Goal: Task Accomplishment & Management: Use online tool/utility

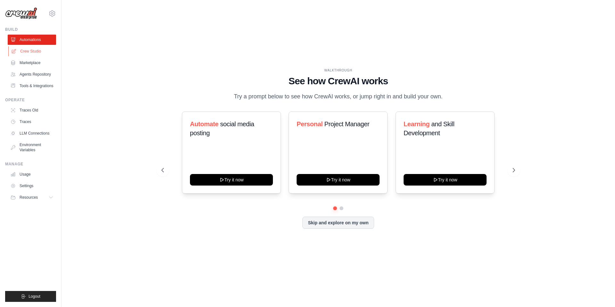
click at [30, 52] on link "Crew Studio" at bounding box center [32, 51] width 48 height 10
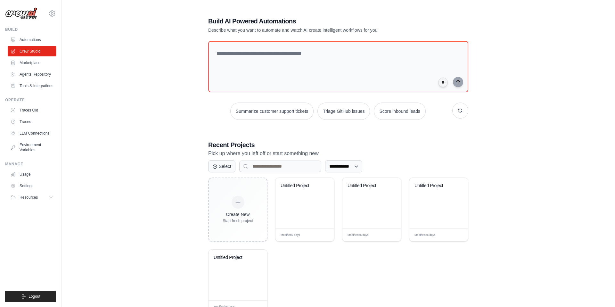
scroll to position [23, 0]
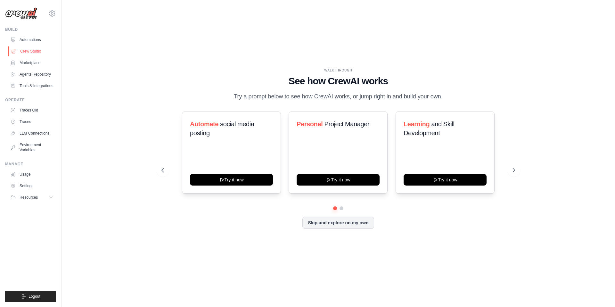
click at [37, 48] on link "Crew Studio" at bounding box center [32, 51] width 48 height 10
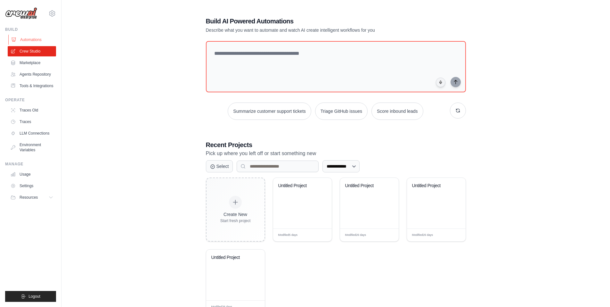
click at [30, 41] on link "Automations" at bounding box center [32, 40] width 48 height 10
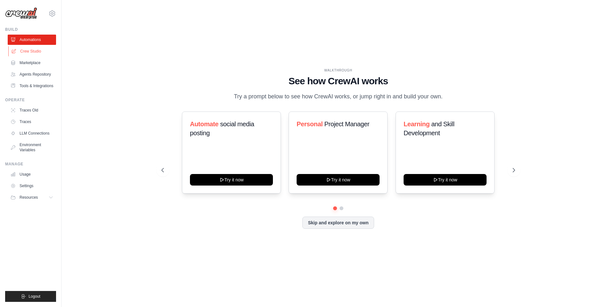
click at [30, 48] on link "Crew Studio" at bounding box center [32, 51] width 48 height 10
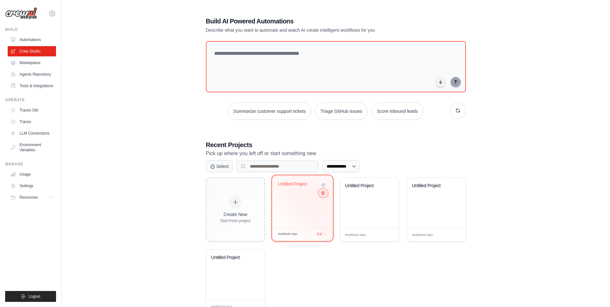
click at [321, 194] on icon at bounding box center [323, 193] width 4 height 4
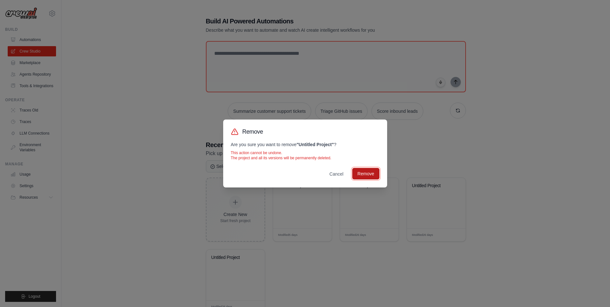
click at [374, 172] on button "Remove" at bounding box center [365, 174] width 27 height 12
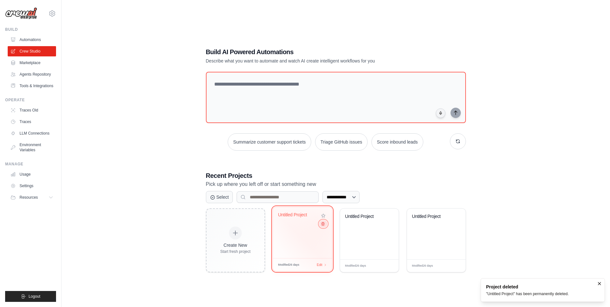
click at [323, 226] on button at bounding box center [323, 223] width 8 height 7
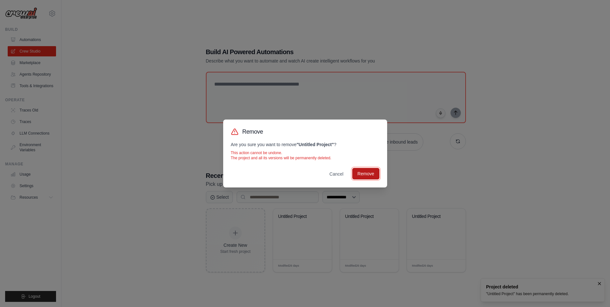
click at [371, 170] on button "Remove" at bounding box center [365, 174] width 27 height 12
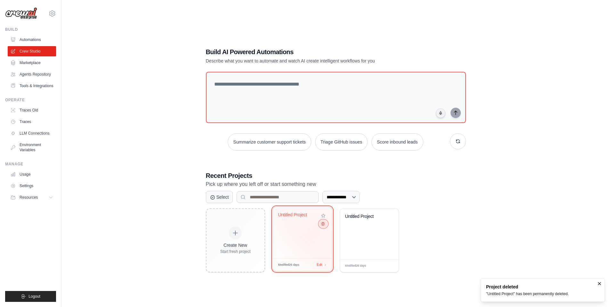
click at [323, 226] on icon at bounding box center [323, 224] width 4 height 4
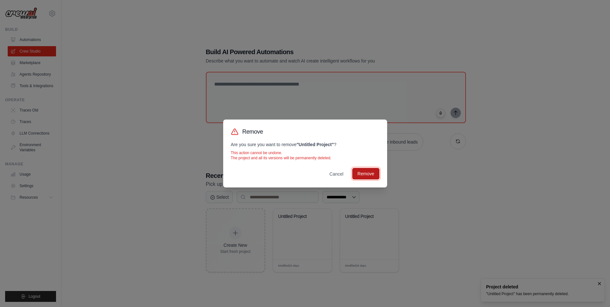
click at [373, 173] on button "Remove" at bounding box center [365, 174] width 27 height 12
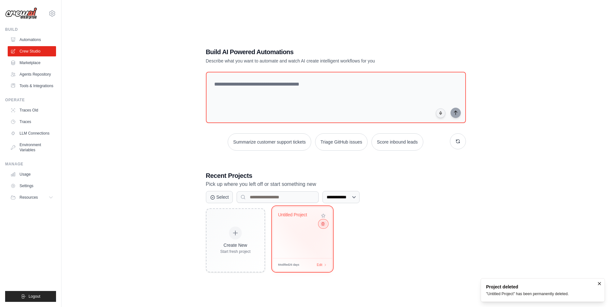
click at [323, 226] on icon at bounding box center [323, 224] width 4 height 4
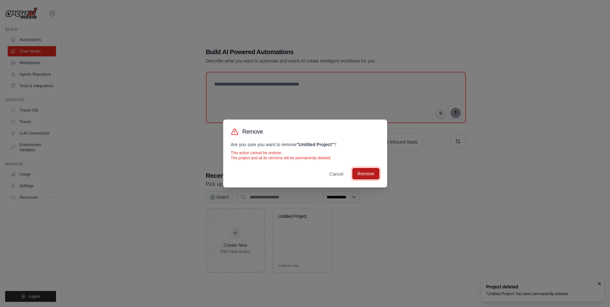
click at [362, 177] on button "Remove" at bounding box center [365, 174] width 27 height 12
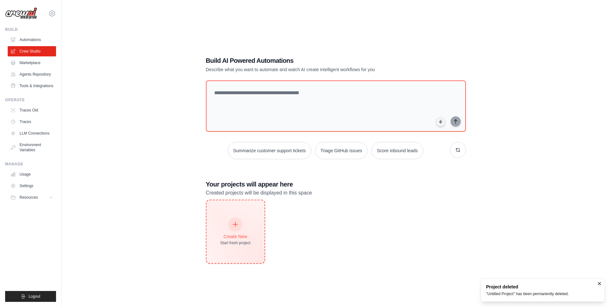
click at [229, 225] on div at bounding box center [235, 224] width 14 height 14
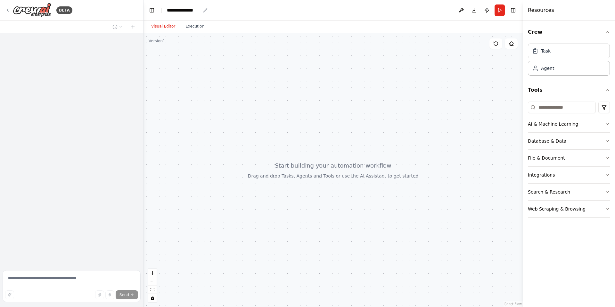
click at [173, 8] on div "**********" at bounding box center [183, 10] width 33 height 6
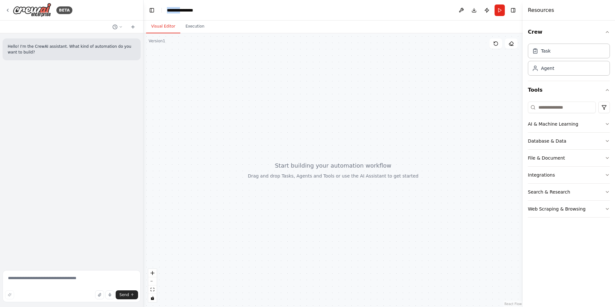
click at [174, 9] on div "**********" at bounding box center [191, 10] width 48 height 6
click at [207, 12] on div "**********" at bounding box center [191, 10] width 48 height 6
drag, startPoint x: 197, startPoint y: 10, endPoint x: 141, endPoint y: 10, distance: 56.1
click at [146, 10] on header "**********" at bounding box center [333, 10] width 379 height 21
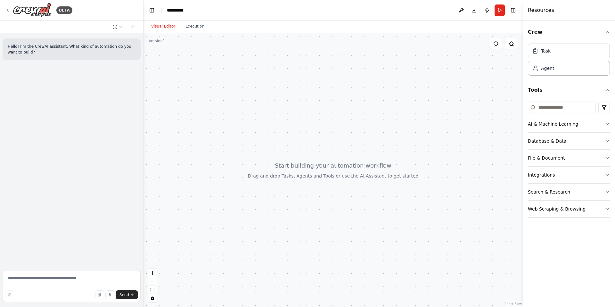
click at [391, 98] on div at bounding box center [333, 170] width 379 height 274
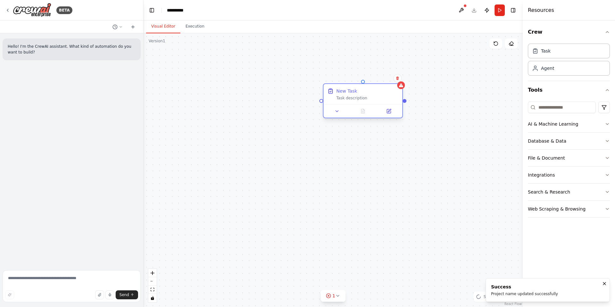
drag, startPoint x: 366, startPoint y: 92, endPoint x: 292, endPoint y: 100, distance: 74.7
click at [336, 94] on div "New Task" at bounding box center [367, 91] width 62 height 6
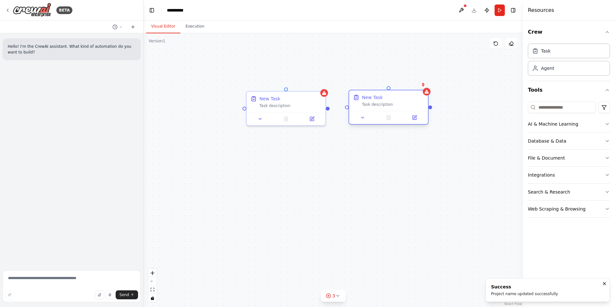
drag, startPoint x: 456, startPoint y: 110, endPoint x: 370, endPoint y: 98, distance: 87.3
click at [370, 98] on div "New Task" at bounding box center [372, 97] width 21 height 6
click at [273, 99] on div "New Task" at bounding box center [269, 97] width 21 height 6
click at [388, 100] on div "New Task" at bounding box center [393, 97] width 62 height 6
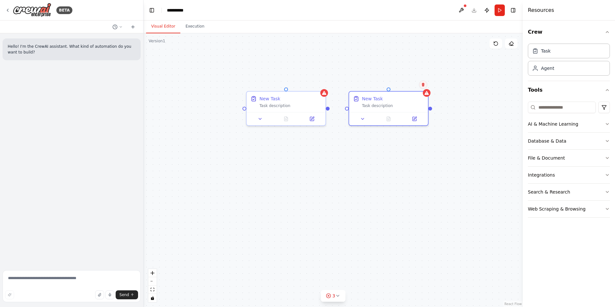
click at [421, 85] on button at bounding box center [423, 84] width 8 height 8
click at [407, 86] on button "Confirm" at bounding box center [405, 85] width 23 height 8
click at [301, 99] on div "New Task" at bounding box center [290, 97] width 62 height 6
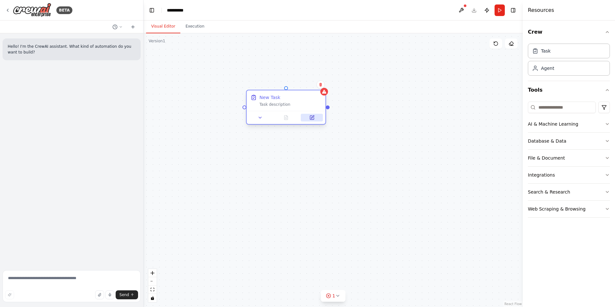
click at [312, 116] on icon at bounding box center [312, 118] width 4 height 4
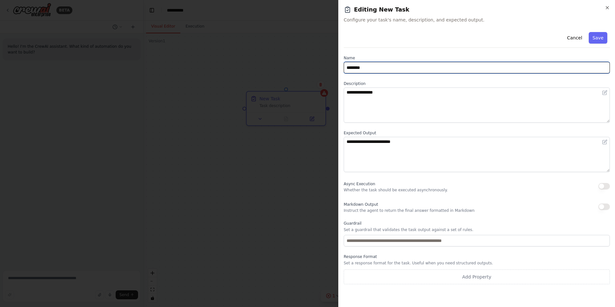
click at [363, 65] on input "********" at bounding box center [477, 68] width 266 height 12
paste input "**********"
type input "**********"
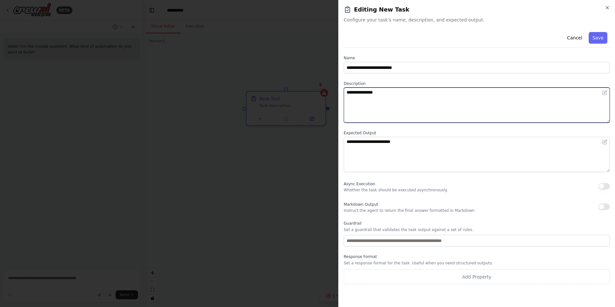
click at [371, 103] on textarea "**********" at bounding box center [477, 104] width 266 height 35
paste textarea "****"
type textarea "**********"
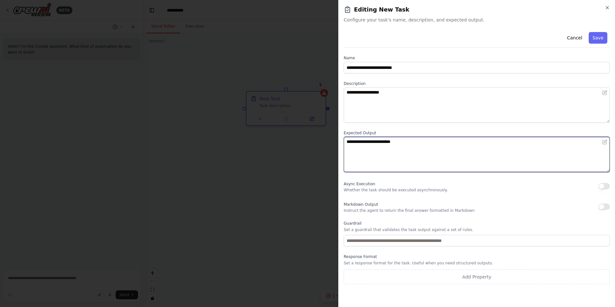
click at [371, 155] on textarea "**********" at bounding box center [477, 154] width 266 height 35
click at [388, 161] on textarea "**********" at bounding box center [477, 154] width 266 height 35
paste textarea
type textarea "**********"
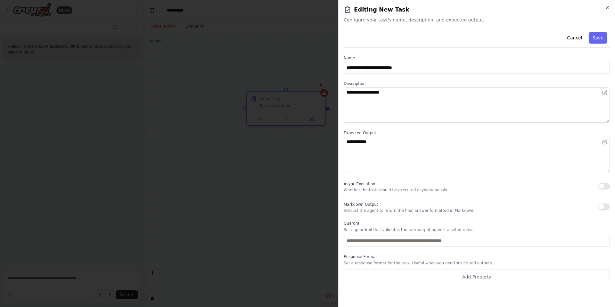
click at [596, 37] on button "Save" at bounding box center [598, 38] width 19 height 12
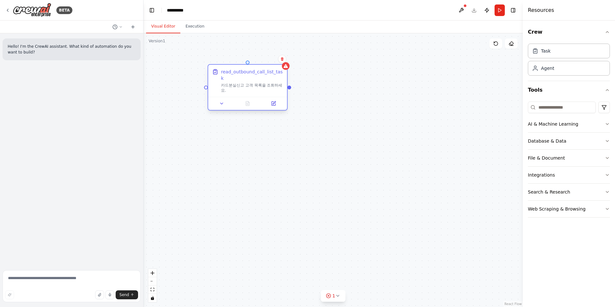
drag, startPoint x: 287, startPoint y: 101, endPoint x: 247, endPoint y: 78, distance: 46.8
click at [247, 78] on div "read_outbound_call_list_task" at bounding box center [252, 75] width 62 height 13
click at [328, 147] on div "read_outbound_call_list_task 카드분실신고 고객 목록을 조회하세요." at bounding box center [333, 170] width 379 height 274
click at [546, 52] on div "Task" at bounding box center [546, 50] width 10 height 6
click at [551, 51] on div "Task" at bounding box center [569, 50] width 82 height 15
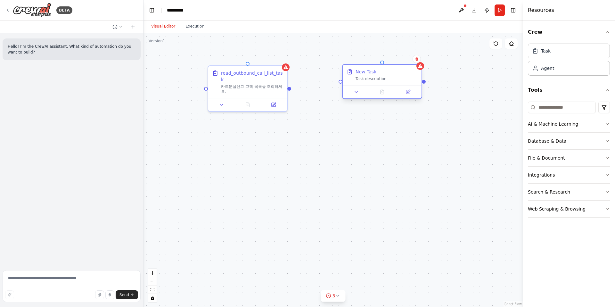
drag, startPoint x: 414, startPoint y: 90, endPoint x: 362, endPoint y: 73, distance: 54.6
click at [362, 73] on div "New Task" at bounding box center [366, 72] width 21 height 6
click at [376, 82] on div "New Task Task description" at bounding box center [382, 75] width 79 height 21
click at [406, 93] on icon at bounding box center [408, 91] width 5 height 5
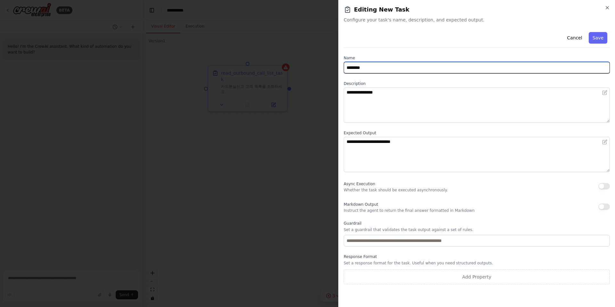
click at [370, 67] on input "********" at bounding box center [477, 68] width 266 height 12
paste input "**********"
type input "**********"
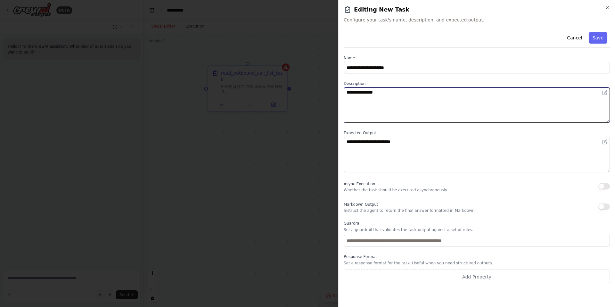
click at [378, 98] on textarea "**********" at bounding box center [477, 104] width 266 height 35
paste textarea "**********"
type textarea "**********"
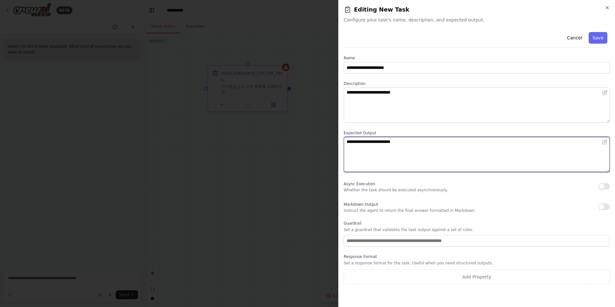
click at [378, 154] on textarea "**********" at bounding box center [477, 154] width 266 height 35
paste textarea
type textarea "**********"
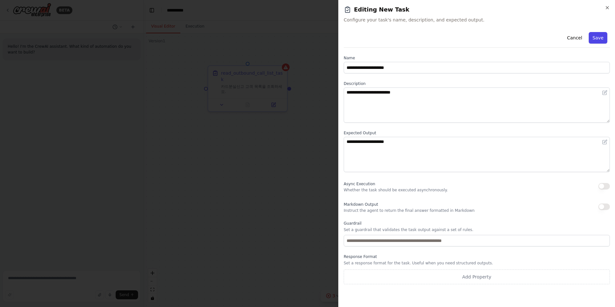
click at [598, 35] on button "Save" at bounding box center [598, 38] width 19 height 12
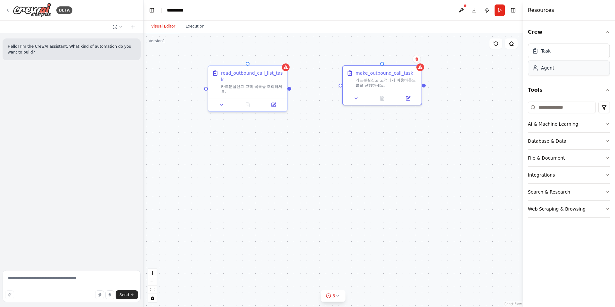
click at [555, 69] on div "Agent" at bounding box center [569, 68] width 82 height 15
click at [400, 204] on div at bounding box center [382, 199] width 79 height 13
click at [402, 201] on icon at bounding box center [401, 200] width 4 height 4
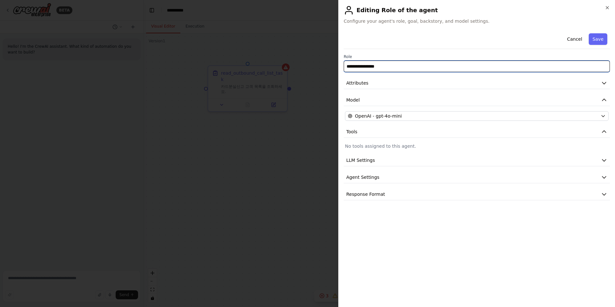
click at [389, 67] on input "**********" at bounding box center [477, 67] width 266 height 12
paste input "text"
type input "**********"
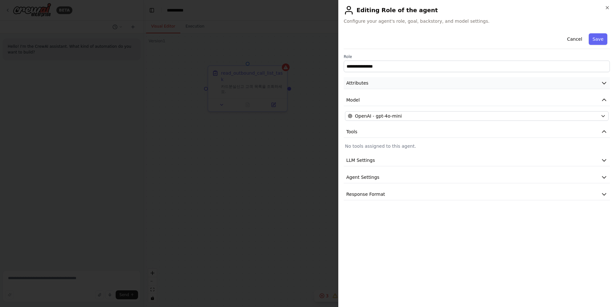
click at [368, 85] on button "Attributes" at bounding box center [477, 83] width 266 height 12
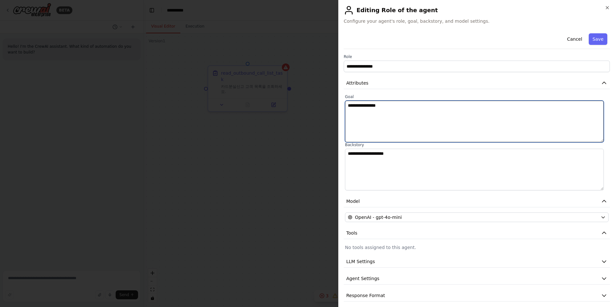
click at [394, 119] on textarea "**********" at bounding box center [474, 122] width 259 height 42
click at [405, 115] on textarea "**********" at bounding box center [474, 122] width 259 height 42
paste textarea "**********"
type textarea "**********"
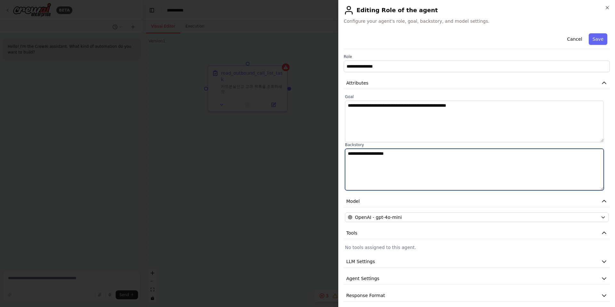
click at [389, 167] on textarea "**********" at bounding box center [474, 170] width 259 height 42
paste textarea
type textarea "**********"
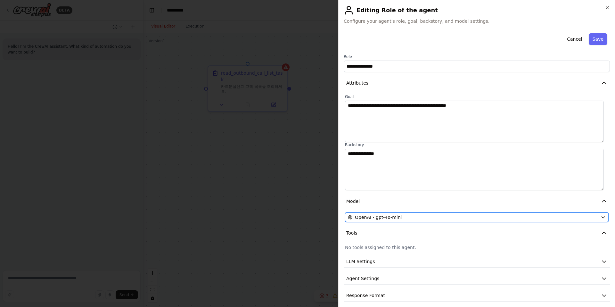
click at [410, 216] on div "OpenAI - gpt-4o-mini" at bounding box center [473, 217] width 250 height 6
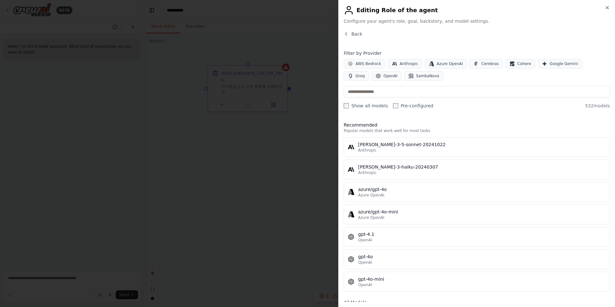
click at [415, 259] on div "gpt-4o" at bounding box center [482, 256] width 248 height 6
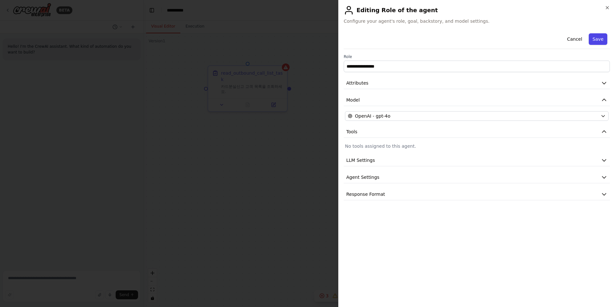
click at [601, 40] on button "Save" at bounding box center [598, 39] width 19 height 12
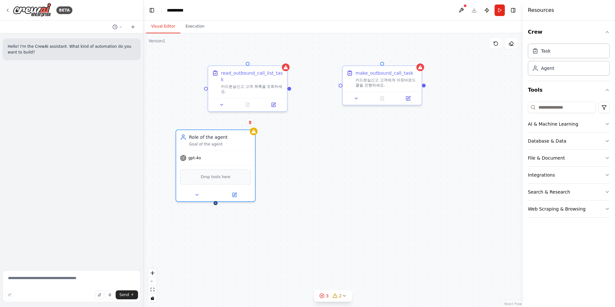
drag, startPoint x: 377, startPoint y: 144, endPoint x: 215, endPoint y: 115, distance: 164.3
click at [210, 134] on div "Role of the agent" at bounding box center [220, 137] width 62 height 6
drag, startPoint x: 239, startPoint y: 72, endPoint x: 324, endPoint y: 255, distance: 202.2
click at [325, 257] on div "read_outbound_call_list_task" at bounding box center [329, 254] width 62 height 13
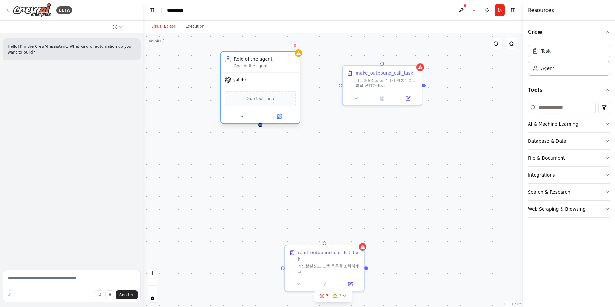
drag, startPoint x: 228, startPoint y: 132, endPoint x: 274, endPoint y: 51, distance: 92.9
click at [274, 56] on div "Role of the agent" at bounding box center [265, 59] width 62 height 6
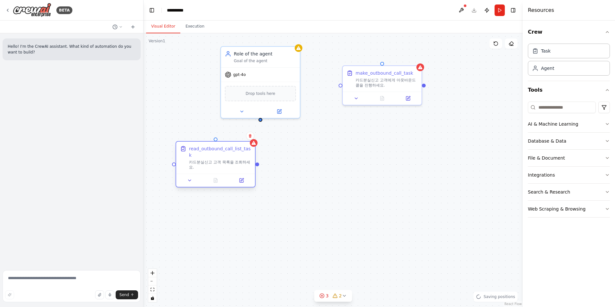
drag, startPoint x: 321, startPoint y: 252, endPoint x: 189, endPoint y: 155, distance: 163.6
click at [189, 156] on div "read_outbound_call_list_task" at bounding box center [220, 151] width 62 height 13
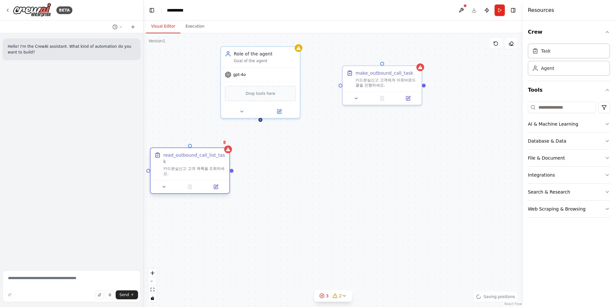
click at [207, 154] on div "read_outbound_call_list_task" at bounding box center [194, 158] width 62 height 13
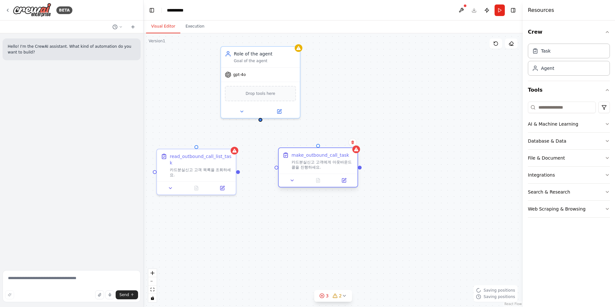
drag, startPoint x: 387, startPoint y: 72, endPoint x: 326, endPoint y: 157, distance: 104.6
click at [326, 157] on div "make_outbound_call_task" at bounding box center [321, 155] width 58 height 6
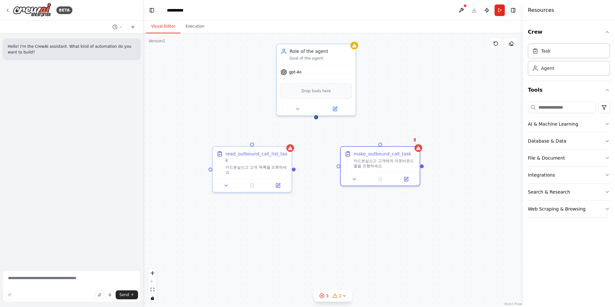
drag, startPoint x: 261, startPoint y: 120, endPoint x: 317, endPoint y: 117, distance: 56.1
click at [317, 117] on div "read_outbound_call_list_task 카드분실신고 고객 목록을 조회하세요. make_outbound_call_task 카드분실신…" at bounding box center [333, 170] width 379 height 274
drag, startPoint x: 317, startPoint y: 117, endPoint x: 255, endPoint y: 143, distance: 67.2
click at [255, 143] on div "read_outbound_call_list_task 카드분실신고 고객 목록을 조회하세요. make_outbound_call_task 카드분실신…" at bounding box center [333, 170] width 379 height 274
drag, startPoint x: 317, startPoint y: 118, endPoint x: 311, endPoint y: 118, distance: 5.5
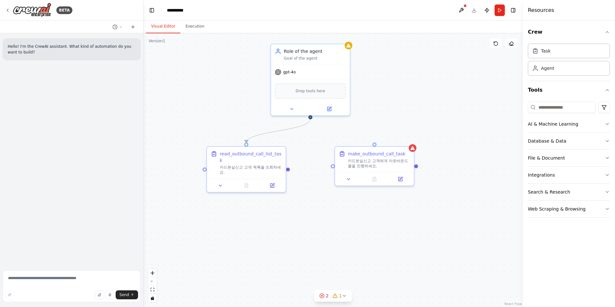
click at [311, 118] on div ".deletable-edge-delete-btn { width: 20px; height: 20px; border: 0px solid #ffff…" at bounding box center [333, 170] width 379 height 274
drag, startPoint x: 311, startPoint y: 117, endPoint x: 377, endPoint y: 144, distance: 70.7
click at [377, 144] on div ".deletable-edge-delete-btn { width: 20px; height: 20px; border: 0px solid #ffff…" at bounding box center [333, 170] width 379 height 274
drag, startPoint x: 366, startPoint y: 156, endPoint x: 357, endPoint y: 157, distance: 9.1
click at [357, 157] on div "make_outbound_call_task 카드분실신고 고객에게 아웃바운드 콜을 진행하세요." at bounding box center [372, 158] width 62 height 18
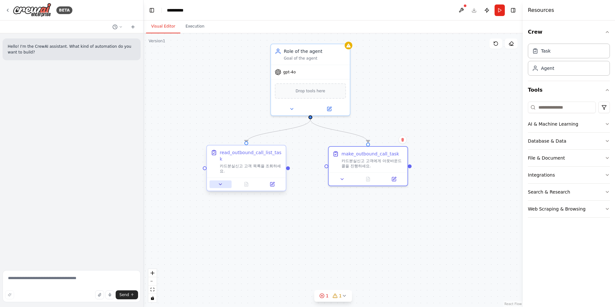
click at [223, 182] on icon at bounding box center [220, 184] width 5 height 5
click at [292, 112] on div at bounding box center [310, 107] width 79 height 13
click at [292, 109] on icon at bounding box center [291, 107] width 5 height 5
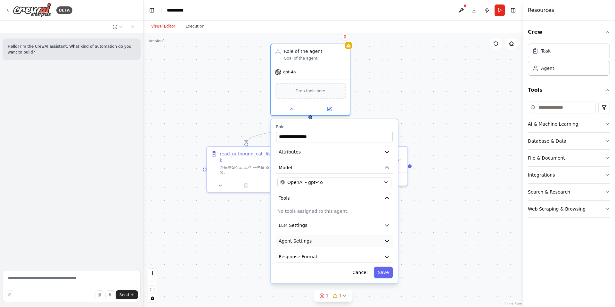
click at [331, 240] on button "Agent Settings" at bounding box center [334, 241] width 117 height 12
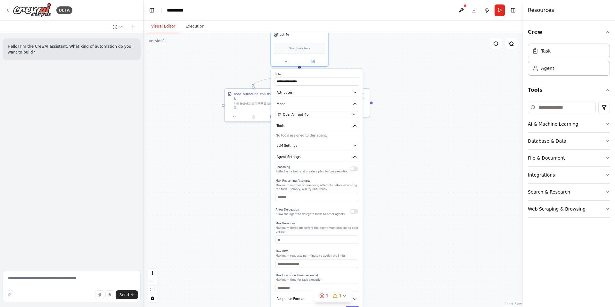
drag, startPoint x: 258, startPoint y: 248, endPoint x: 255, endPoint y: 165, distance: 83.0
click at [255, 165] on div ".deletable-edge-delete-btn { width: 20px; height: 20px; border: 0px solid #ffff…" at bounding box center [333, 170] width 379 height 274
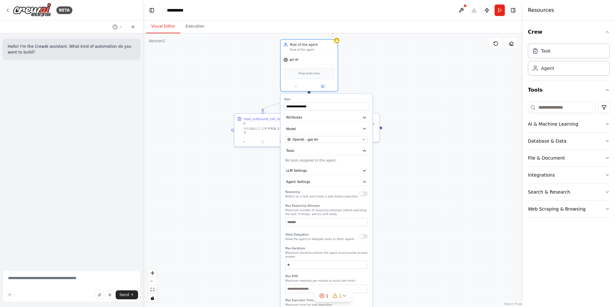
drag, startPoint x: 250, startPoint y: 211, endPoint x: 259, endPoint y: 257, distance: 46.7
click at [260, 257] on div ".deletable-edge-delete-btn { width: 20px; height: 20px; border: 0px solid #ffff…" at bounding box center [333, 170] width 379 height 274
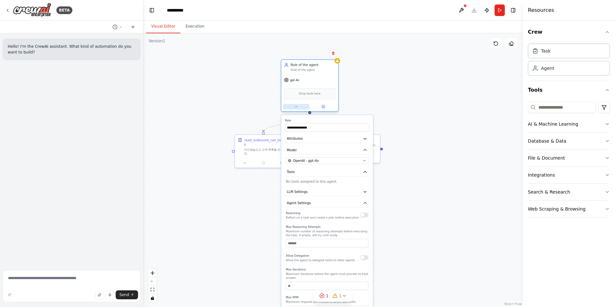
click at [295, 107] on icon at bounding box center [296, 107] width 4 height 4
click at [297, 107] on icon at bounding box center [296, 106] width 2 height 1
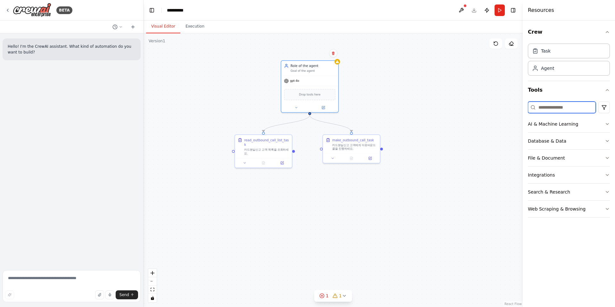
click at [545, 109] on input at bounding box center [562, 108] width 68 height 12
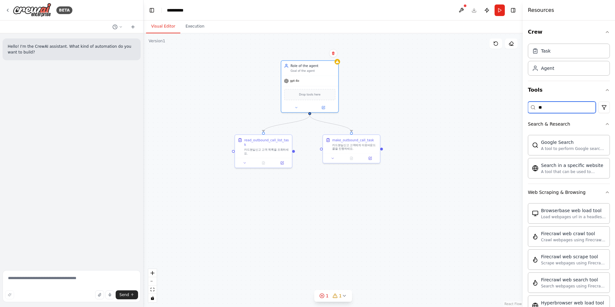
type input "*"
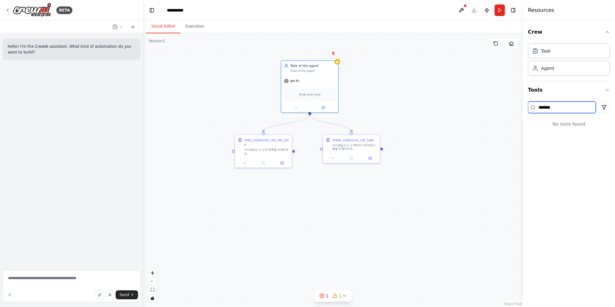
type input "******"
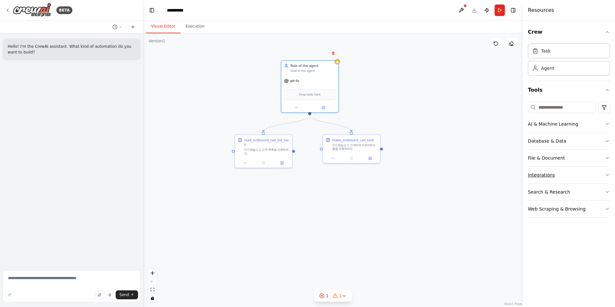
click at [587, 175] on button "Integrations" at bounding box center [569, 175] width 82 height 17
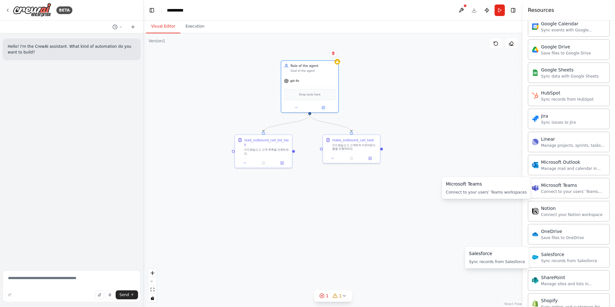
scroll to position [106, 0]
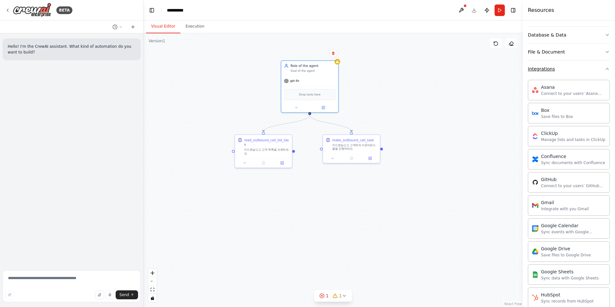
click at [599, 72] on button "Integrations" at bounding box center [569, 69] width 82 height 17
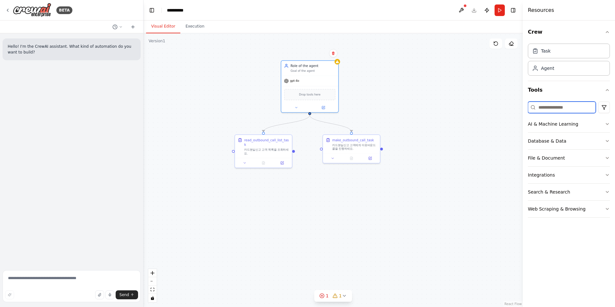
click at [557, 108] on input at bounding box center [562, 108] width 68 height 12
type input "*"
type input "****"
click at [608, 126] on icon "button" at bounding box center [607, 123] width 5 height 5
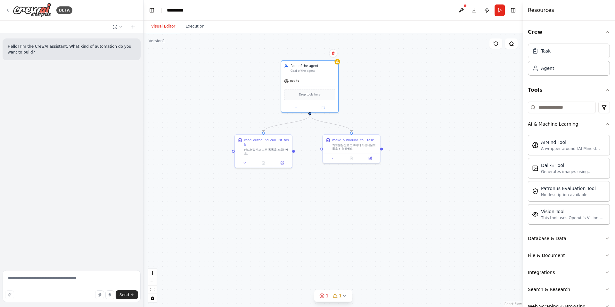
click at [608, 126] on div "Crew Task Agent Tools AI & Machine Learning AIMind Tool A wrapper around [AI-Mi…" at bounding box center [569, 164] width 92 height 286
click at [605, 125] on icon "button" at bounding box center [607, 123] width 5 height 5
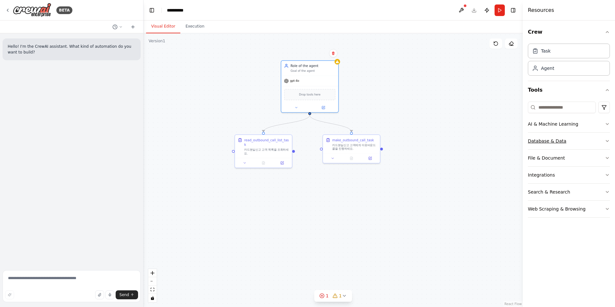
click at [604, 144] on button "Database & Data" at bounding box center [569, 141] width 82 height 17
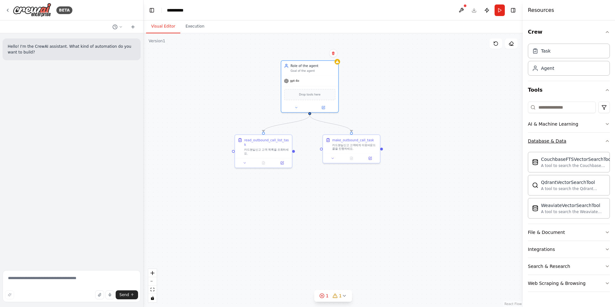
click at [604, 144] on button "Database & Data" at bounding box center [569, 141] width 82 height 17
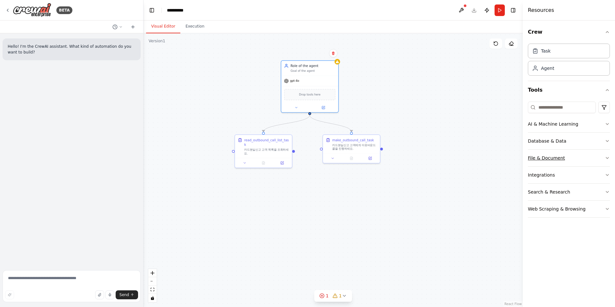
click at [603, 157] on button "File & Document" at bounding box center [569, 158] width 82 height 17
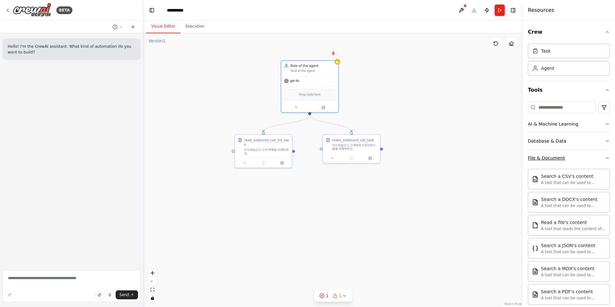
click at [605, 157] on icon "button" at bounding box center [607, 157] width 5 height 5
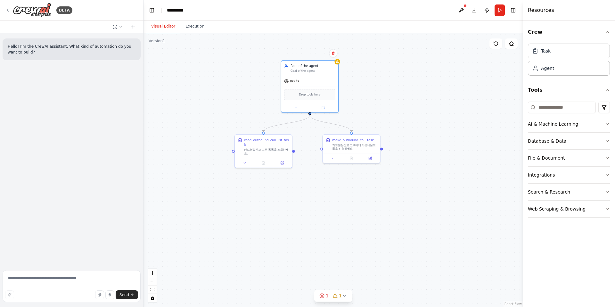
click at [602, 180] on button "Integrations" at bounding box center [569, 175] width 82 height 17
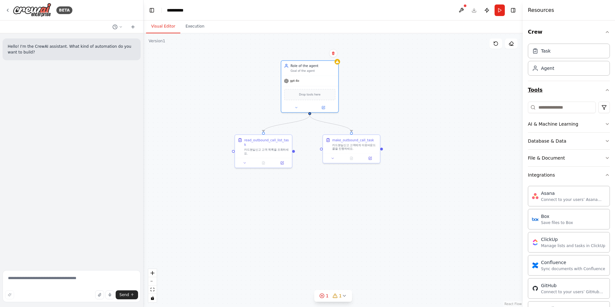
click at [605, 90] on icon "button" at bounding box center [607, 89] width 5 height 5
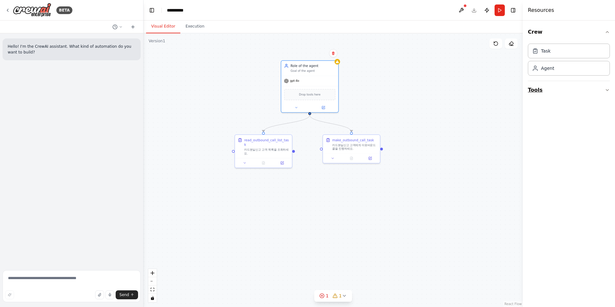
click at [533, 84] on button "Tools" at bounding box center [569, 90] width 82 height 18
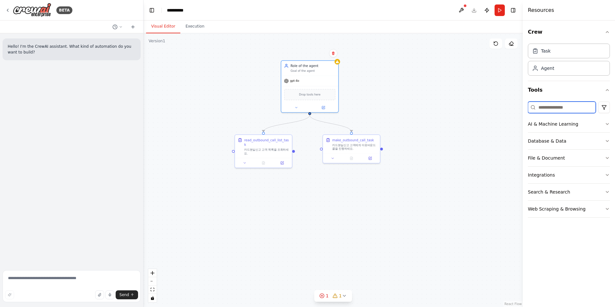
click at [549, 109] on input at bounding box center [562, 108] width 68 height 12
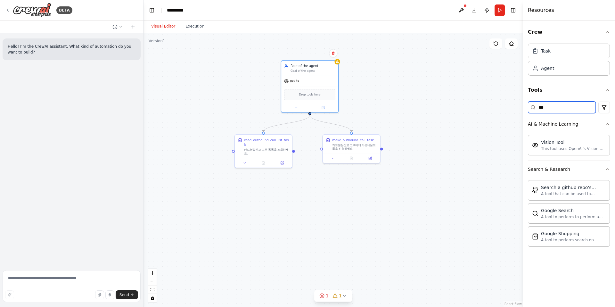
type input "***"
click at [175, 76] on div ".deletable-edge-delete-btn { width: 20px; height: 20px; border: 0px solid #ffff…" at bounding box center [333, 170] width 379 height 274
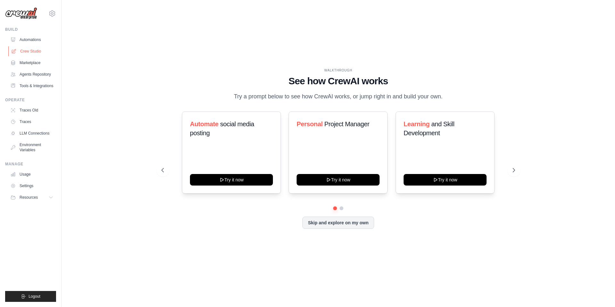
click at [31, 49] on link "Crew Studio" at bounding box center [32, 51] width 48 height 10
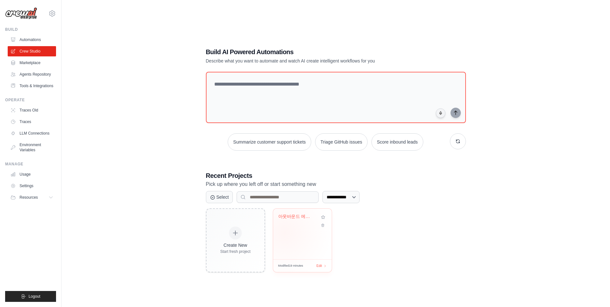
click at [294, 231] on div "아웃바운드 에이전트" at bounding box center [302, 234] width 59 height 51
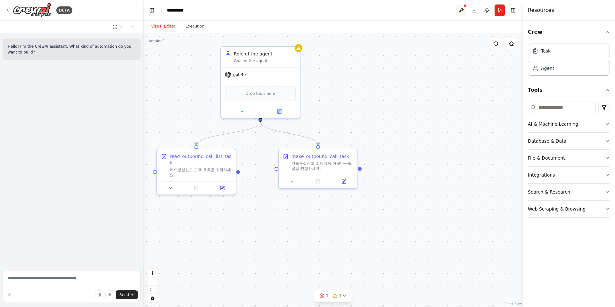
click at [463, 10] on button at bounding box center [461, 10] width 10 height 12
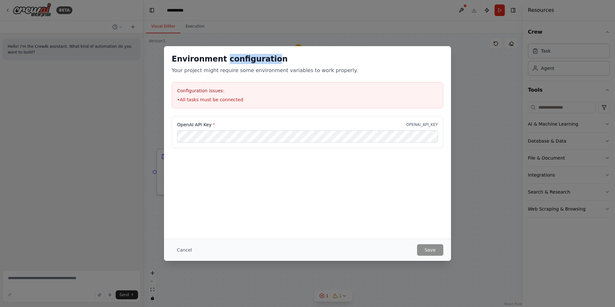
drag, startPoint x: 221, startPoint y: 62, endPoint x: 263, endPoint y: 62, distance: 42.0
click at [263, 62] on h2 "Environment configuration" at bounding box center [308, 59] width 272 height 10
click at [299, 62] on h2 "Environment configuration" at bounding box center [308, 59] width 272 height 10
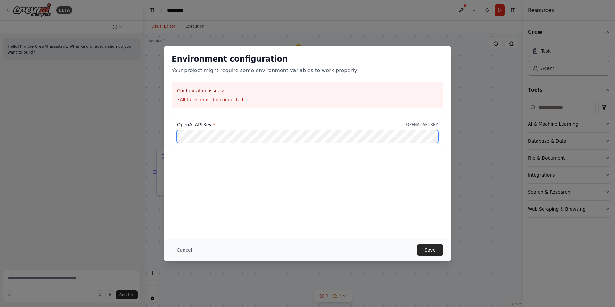
scroll to position [0, 86]
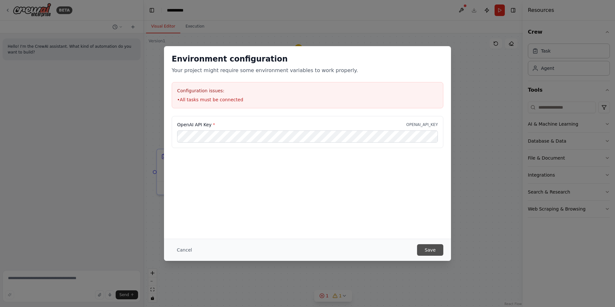
click at [432, 249] on button "Save" at bounding box center [430, 250] width 26 height 12
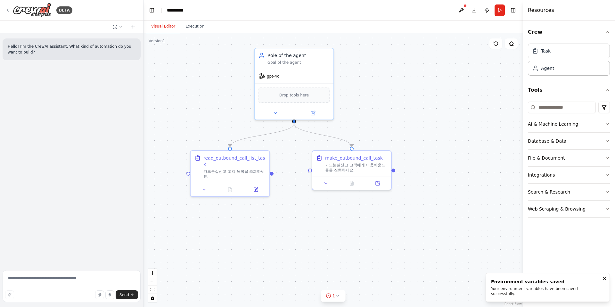
drag, startPoint x: 405, startPoint y: 74, endPoint x: 455, endPoint y: 75, distance: 50.0
click at [455, 75] on div ".deletable-edge-delete-btn { width: 20px; height: 20px; border: 0px solid #ffff…" at bounding box center [333, 170] width 379 height 274
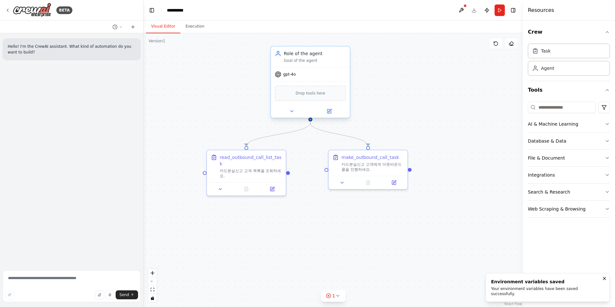
click at [315, 97] on div "Drop tools here" at bounding box center [310, 93] width 71 height 15
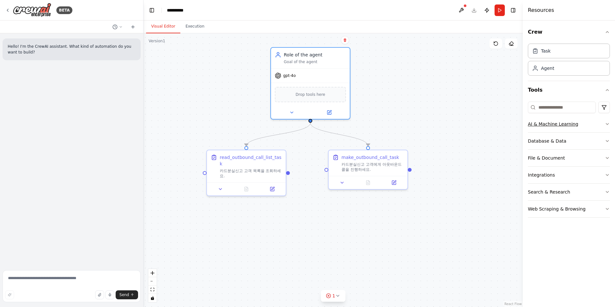
click at [608, 125] on icon "button" at bounding box center [607, 123] width 5 height 5
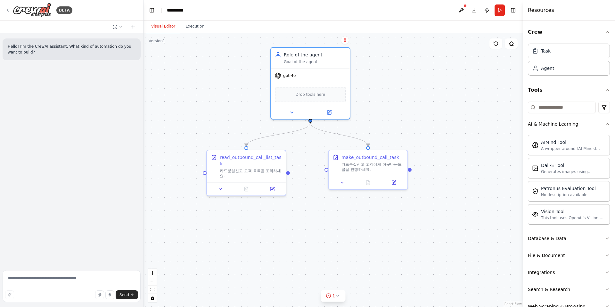
click at [605, 126] on icon "button" at bounding box center [607, 123] width 5 height 5
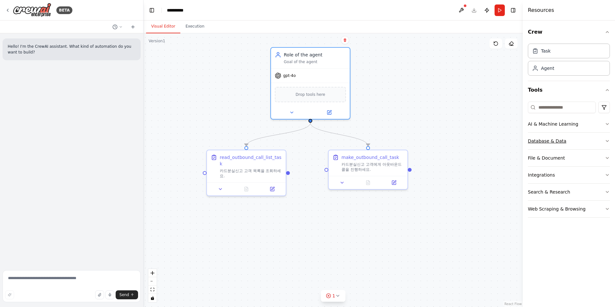
click at [603, 144] on button "Database & Data" at bounding box center [569, 141] width 82 height 17
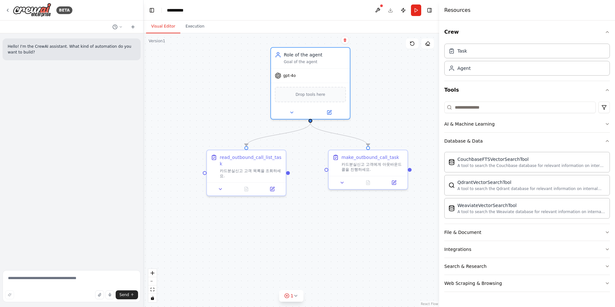
drag, startPoint x: 523, startPoint y: 139, endPoint x: 439, endPoint y: 148, distance: 84.7
click at [439, 148] on div at bounding box center [440, 153] width 3 height 307
click at [613, 233] on div "Crew Task Agent Tools AI & Machine Learning Database & Data CouchbaseFTSVectorS…" at bounding box center [527, 164] width 176 height 286
click at [607, 234] on icon "button" at bounding box center [607, 232] width 5 height 5
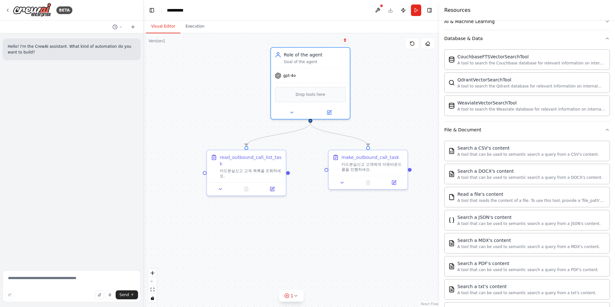
scroll to position [185, 0]
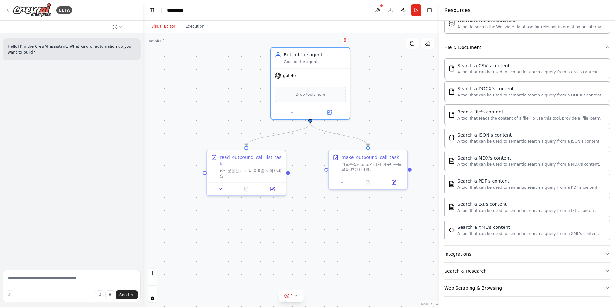
click at [599, 255] on button "Integrations" at bounding box center [527, 254] width 166 height 17
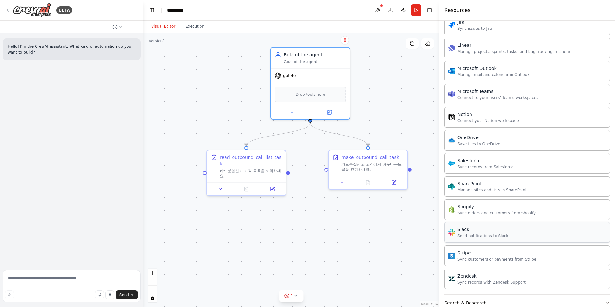
scroll to position [697, 0]
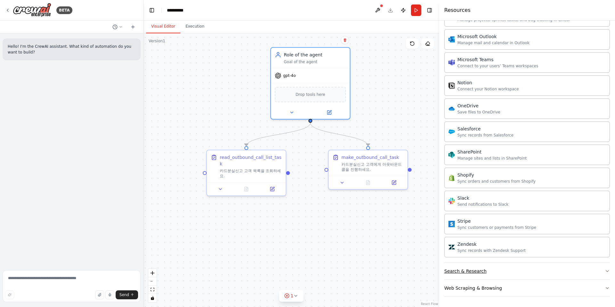
click at [603, 279] on button "Search & Research" at bounding box center [527, 271] width 166 height 17
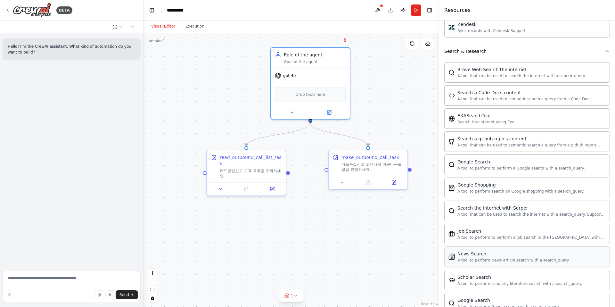
scroll to position [1025, 0]
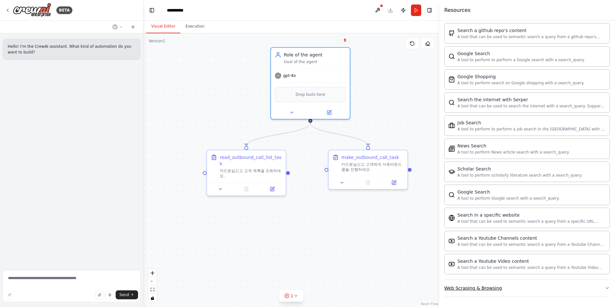
click at [584, 289] on button "Web Scraping & Browsing" at bounding box center [527, 288] width 166 height 17
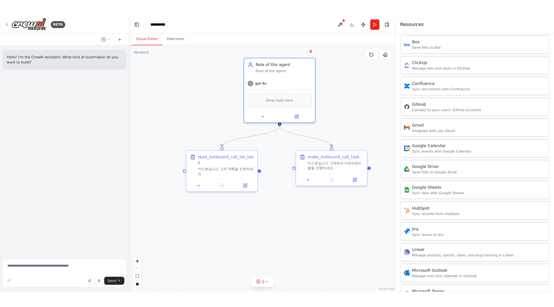
scroll to position [0, 0]
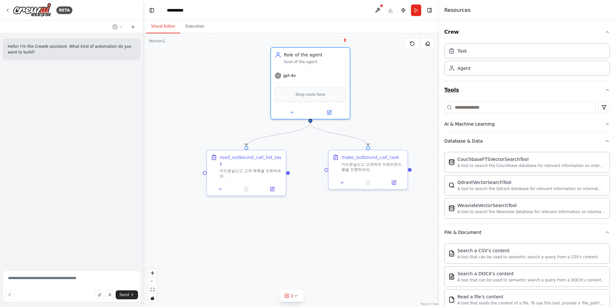
click at [605, 90] on icon "button" at bounding box center [607, 89] width 5 height 5
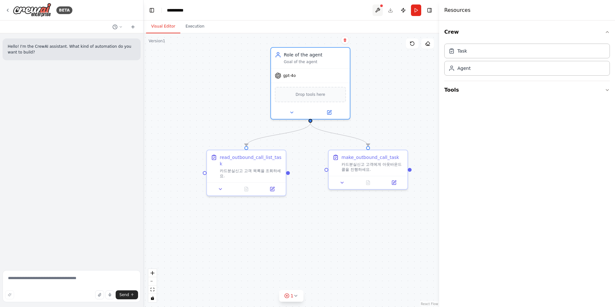
click at [376, 11] on button at bounding box center [378, 10] width 10 height 12
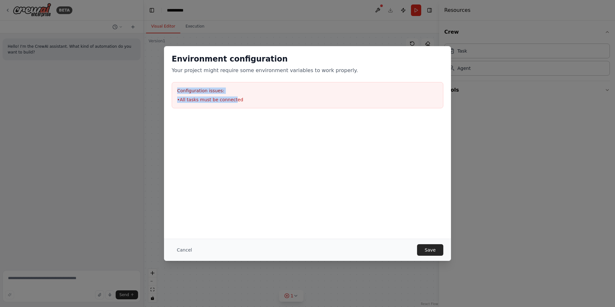
drag, startPoint x: 207, startPoint y: 98, endPoint x: 234, endPoint y: 101, distance: 28.1
click at [234, 101] on div "Configuration issues: • All tasks must be connected" at bounding box center [308, 95] width 272 height 26
click at [234, 101] on li "• All tasks must be connected" at bounding box center [307, 99] width 261 height 6
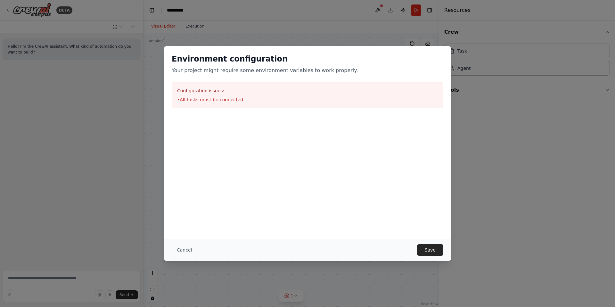
click at [274, 103] on div "Configuration issues: • All tasks must be connected" at bounding box center [308, 95] width 272 height 26
drag, startPoint x: 174, startPoint y: 70, endPoint x: 245, endPoint y: 72, distance: 71.5
click at [245, 72] on p "Your project might require some environment variables to work properly." at bounding box center [308, 71] width 272 height 8
click at [269, 71] on p "Your project might require some environment variables to work properly." at bounding box center [308, 71] width 272 height 8
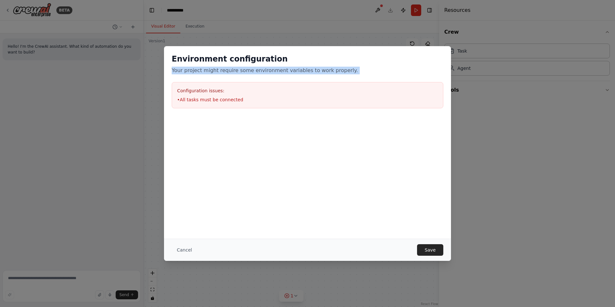
click at [269, 71] on p "Your project might require some environment variables to work properly." at bounding box center [308, 71] width 272 height 8
click at [299, 71] on p "Your project might require some environment variables to work properly." at bounding box center [308, 71] width 272 height 8
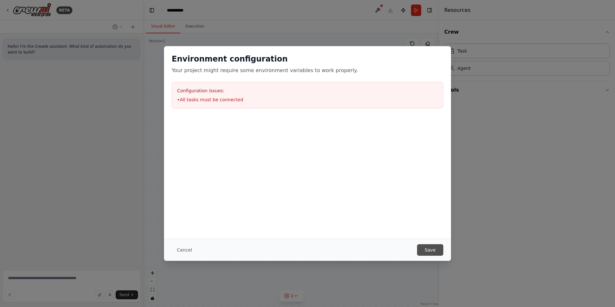
click at [430, 250] on button "Save" at bounding box center [430, 250] width 26 height 12
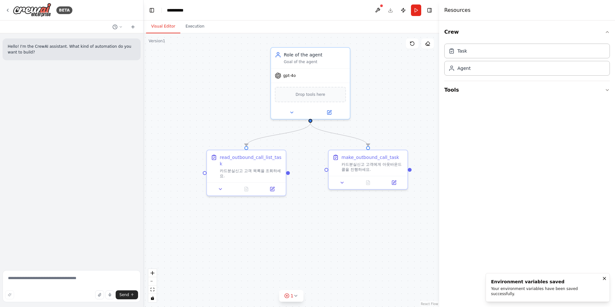
click at [308, 193] on div ".deletable-edge-delete-btn { width: 20px; height: 20px; border: 0px solid #ffff…" at bounding box center [292, 170] width 296 height 274
click at [295, 294] on icon at bounding box center [295, 295] width 5 height 5
click at [320, 279] on button at bounding box center [316, 280] width 11 height 8
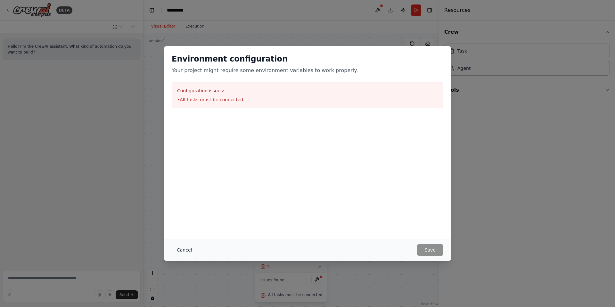
click at [181, 252] on button "Cancel" at bounding box center [184, 250] width 25 height 12
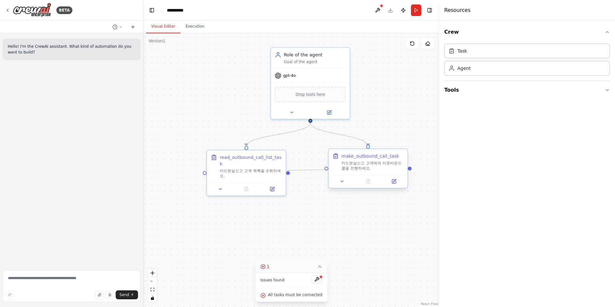
drag, startPoint x: 288, startPoint y: 169, endPoint x: 327, endPoint y: 169, distance: 39.1
click at [327, 169] on div "read_outbound_call_list_task 카드분실신고 고객 목록을 조회하세요. make_outbound_call_task 카드분실신…" at bounding box center [341, 171] width 296 height 274
click at [307, 180] on div ".deletable-edge-delete-btn { width: 20px; height: 20px; border: 0px solid #ffff…" at bounding box center [292, 170] width 296 height 274
drag, startPoint x: 350, startPoint y: 178, endPoint x: 351, endPoint y: 190, distance: 12.3
click at [351, 188] on div at bounding box center [368, 181] width 79 height 13
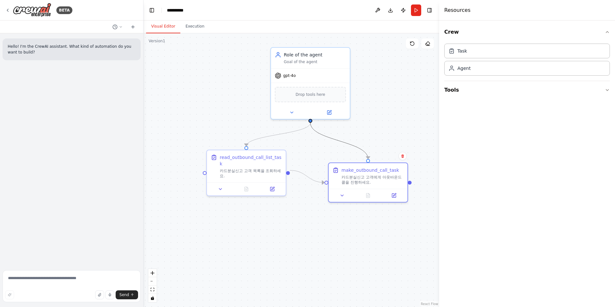
click at [339, 139] on icon "Edge from 6f75181e-cf67-4875-90c8-8d673e03eaae to d4beee6f-e39f-409b-8b50-5999b…" at bounding box center [339, 141] width 58 height 36
click at [338, 140] on icon at bounding box center [339, 141] width 3 height 3
click at [307, 176] on icon "Edge from 39da575c-ae0b-469f-848d-e7ca4dc8a9f3 to d4beee6f-e39f-409b-8b50-5999b…" at bounding box center [307, 176] width 35 height 12
click at [307, 175] on icon at bounding box center [307, 177] width 5 height 6
drag, startPoint x: 246, startPoint y: 145, endPoint x: 288, endPoint y: 170, distance: 49.4
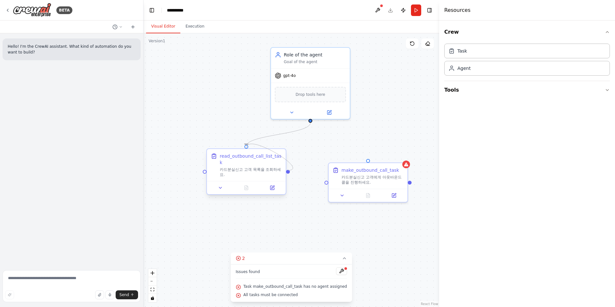
click at [286, 170] on div "read_outbound_call_list_task 카드분실신고 고객 목록을 조회하세요." at bounding box center [246, 171] width 80 height 46
click at [289, 134] on icon "Edge from 6f75181e-cf67-4875-90c8-8d673e03eaae to 39da575c-ae0b-469f-848d-e7ca4…" at bounding box center [278, 134] width 64 height 23
click at [277, 133] on icon at bounding box center [278, 135] width 5 height 6
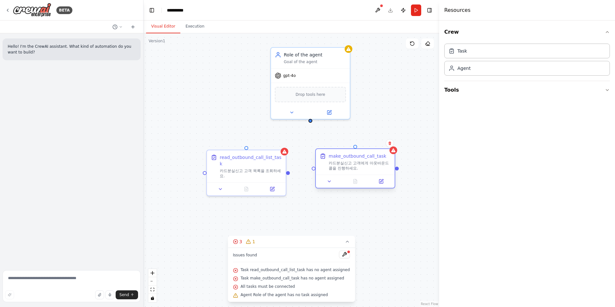
drag, startPoint x: 351, startPoint y: 168, endPoint x: 338, endPoint y: 154, distance: 19.3
click at [338, 154] on div "make_outbound_call_task" at bounding box center [358, 156] width 58 height 6
click at [345, 240] on icon at bounding box center [347, 241] width 5 height 5
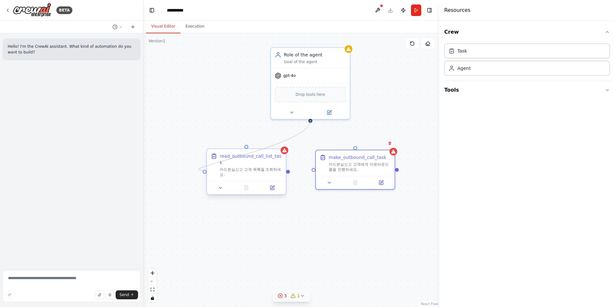
drag, startPoint x: 309, startPoint y: 120, endPoint x: 206, endPoint y: 169, distance: 113.9
click at [206, 169] on div "read_outbound_call_list_task 카드분실신고 고객 목록을 조회하세요. make_outbound_call_task 카드분실신…" at bounding box center [341, 171] width 296 height 274
drag, startPoint x: 311, startPoint y: 119, endPoint x: 355, endPoint y: 147, distance: 52.4
click at [355, 147] on div "read_outbound_call_list_task 카드분실신고 고객 목록을 조회하세요. make_outbound_call_task 카드분실신…" at bounding box center [341, 171] width 296 height 274
click at [415, 11] on button "Run" at bounding box center [416, 10] width 10 height 12
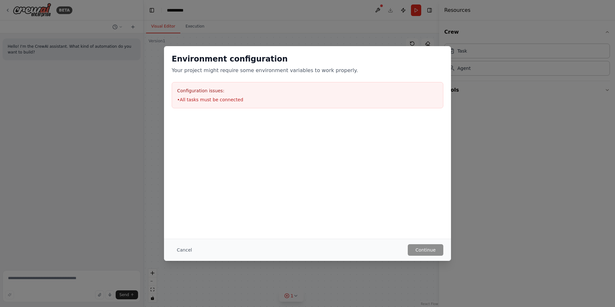
drag, startPoint x: 189, startPoint y: 99, endPoint x: 231, endPoint y: 101, distance: 42.3
click at [231, 101] on li "• All tasks must be connected" at bounding box center [307, 99] width 261 height 6
click at [211, 101] on li "• All tasks must be connected" at bounding box center [307, 99] width 261 height 6
click at [186, 251] on button "Cancel" at bounding box center [184, 250] width 25 height 12
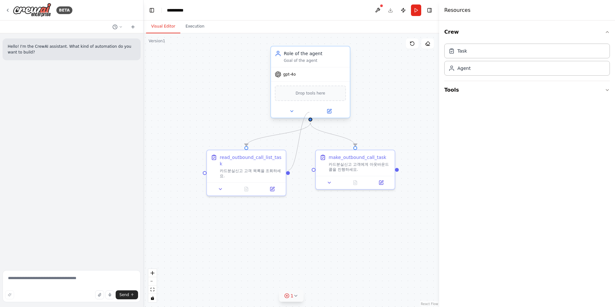
drag, startPoint x: 288, startPoint y: 170, endPoint x: 310, endPoint y: 111, distance: 63.4
click at [310, 111] on div "read_outbound_call_list_task 카드분실신고 고객 목록을 조회하세요. make_outbound_call_task 카드분실신…" at bounding box center [341, 171] width 296 height 274
click at [310, 110] on div at bounding box center [310, 111] width 79 height 13
drag, startPoint x: 289, startPoint y: 170, endPoint x: 292, endPoint y: 230, distance: 60.0
click at [292, 230] on div ".deletable-edge-delete-btn { width: 20px; height: 20px; border: 0px solid #ffff…" at bounding box center [292, 170] width 296 height 274
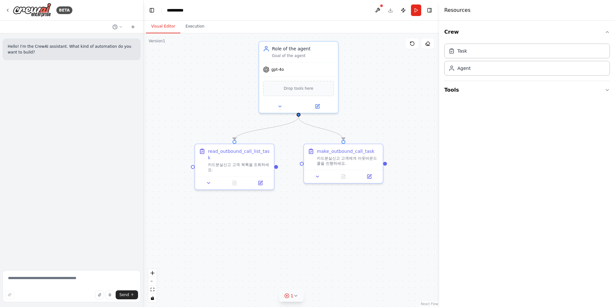
drag, startPoint x: 288, startPoint y: 171, endPoint x: 276, endPoint y: 165, distance: 13.3
click at [276, 165] on div ".deletable-edge-delete-btn { width: 20px; height: 20px; border: 0px solid #ffff…" at bounding box center [292, 170] width 296 height 274
drag, startPoint x: 277, startPoint y: 164, endPoint x: 193, endPoint y: 163, distance: 83.9
click at [194, 163] on div "read_outbound_call_list_task 카드분실신고 고객 목록을 조회하세요." at bounding box center [234, 165] width 80 height 46
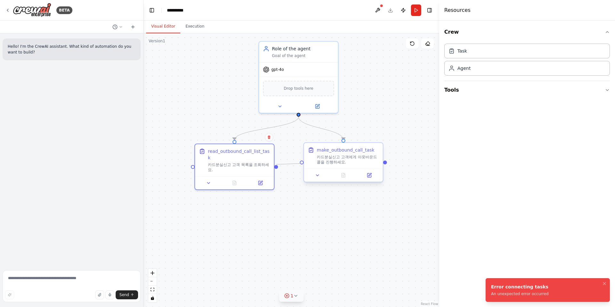
drag, startPoint x: 277, startPoint y: 164, endPoint x: 302, endPoint y: 163, distance: 25.0
click at [302, 163] on div "read_outbound_call_list_task 카드분실신고 고객 목록을 조회하세요. make_outbound_call_task 카드분실신…" at bounding box center [330, 165] width 296 height 274
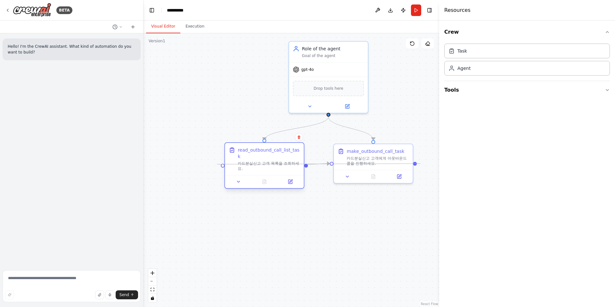
drag, startPoint x: 386, startPoint y: 162, endPoint x: 225, endPoint y: 166, distance: 160.9
click at [225, 166] on div "read_outbound_call_list_task 카드분실신고 고객 목록을 조회하세요. make_outbound_call_task 카드분실신…" at bounding box center [359, 165] width 296 height 274
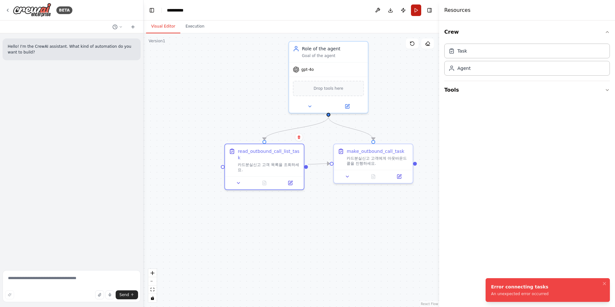
click at [418, 10] on button "Run" at bounding box center [416, 10] width 10 height 12
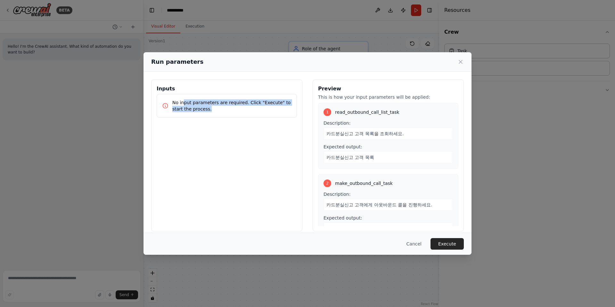
drag, startPoint x: 182, startPoint y: 101, endPoint x: 231, endPoint y: 108, distance: 49.9
click at [231, 108] on p "No input parameters are required. Click "Execute" to start the process." at bounding box center [231, 105] width 119 height 13
click at [232, 108] on p "No input parameters are required. Click "Execute" to start the process." at bounding box center [231, 105] width 119 height 13
click at [441, 244] on button "Execute" at bounding box center [447, 244] width 33 height 12
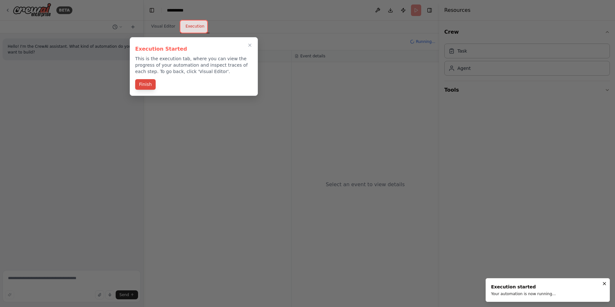
click at [149, 86] on button "Finish" at bounding box center [145, 84] width 21 height 11
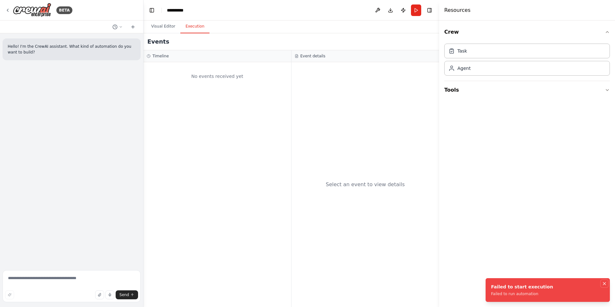
click at [604, 283] on icon "Notifications (F8)" at bounding box center [604, 283] width 3 height 3
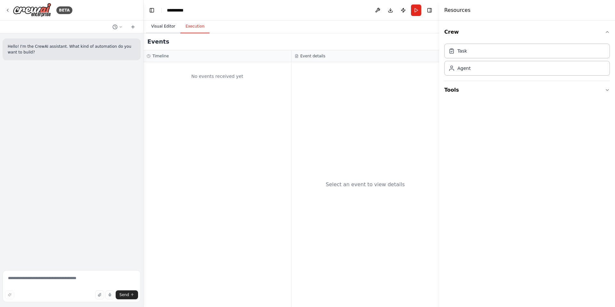
click at [157, 24] on button "Visual Editor" at bounding box center [163, 26] width 34 height 13
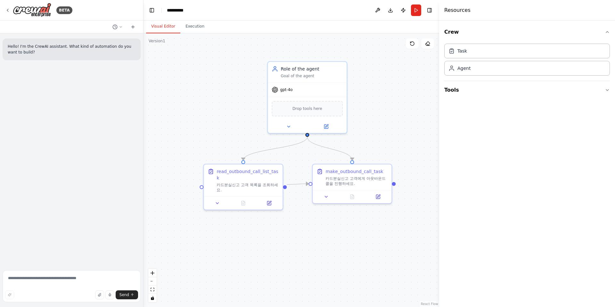
drag, startPoint x: 206, startPoint y: 74, endPoint x: 183, endPoint y: 93, distance: 30.0
click at [183, 93] on div ".deletable-edge-delete-btn { width: 20px; height: 20px; border: 0px solid #ffff…" at bounding box center [292, 170] width 296 height 274
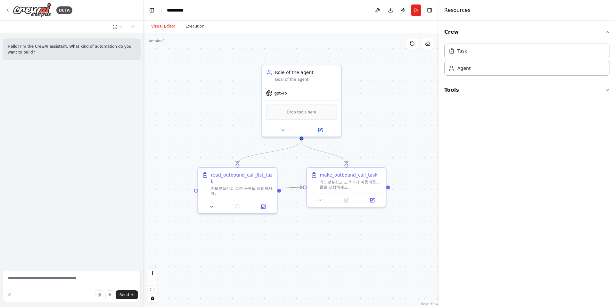
click at [289, 188] on icon "Edge from 39da575c-ae0b-469f-848d-e7ca4dc8a9f3 to d4beee6f-e39f-409b-8b50-5999b…" at bounding box center [292, 187] width 22 height 1
click at [292, 187] on icon at bounding box center [292, 187] width 3 height 3
drag, startPoint x: 318, startPoint y: 73, endPoint x: 309, endPoint y: 73, distance: 8.3
click at [309, 73] on div "Role of the agent" at bounding box center [299, 71] width 62 height 6
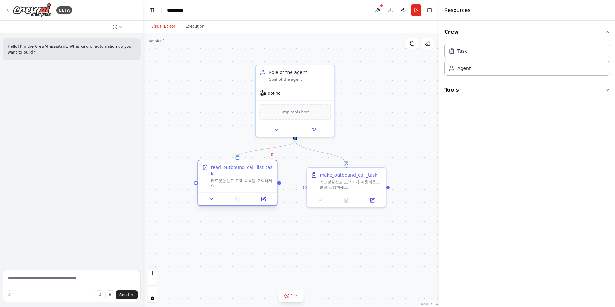
drag, startPoint x: 267, startPoint y: 181, endPoint x: 267, endPoint y: 177, distance: 3.9
click at [267, 177] on div "read_outbound_call_list_task 카드분실신고 고객 목록을 조회하세요." at bounding box center [242, 176] width 62 height 24
click at [416, 43] on button at bounding box center [412, 43] width 13 height 10
click at [265, 196] on icon at bounding box center [263, 198] width 5 height 5
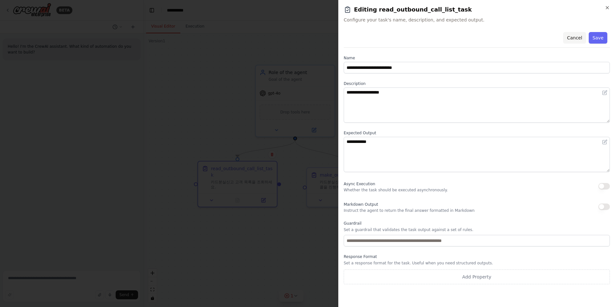
click at [578, 37] on button "Cancel" at bounding box center [574, 38] width 23 height 12
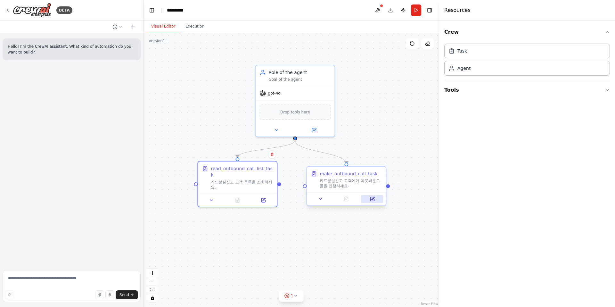
click at [377, 197] on button at bounding box center [372, 199] width 22 height 8
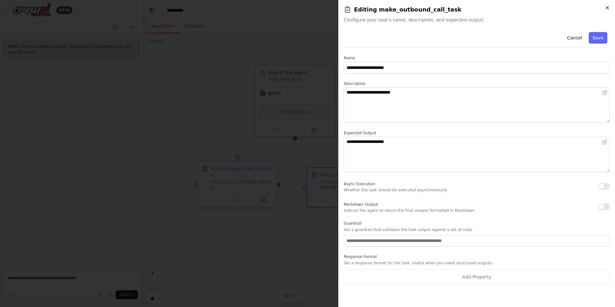
click at [608, 7] on icon "button" at bounding box center [607, 7] width 3 height 3
